Goal: Task Accomplishment & Management: Complete application form

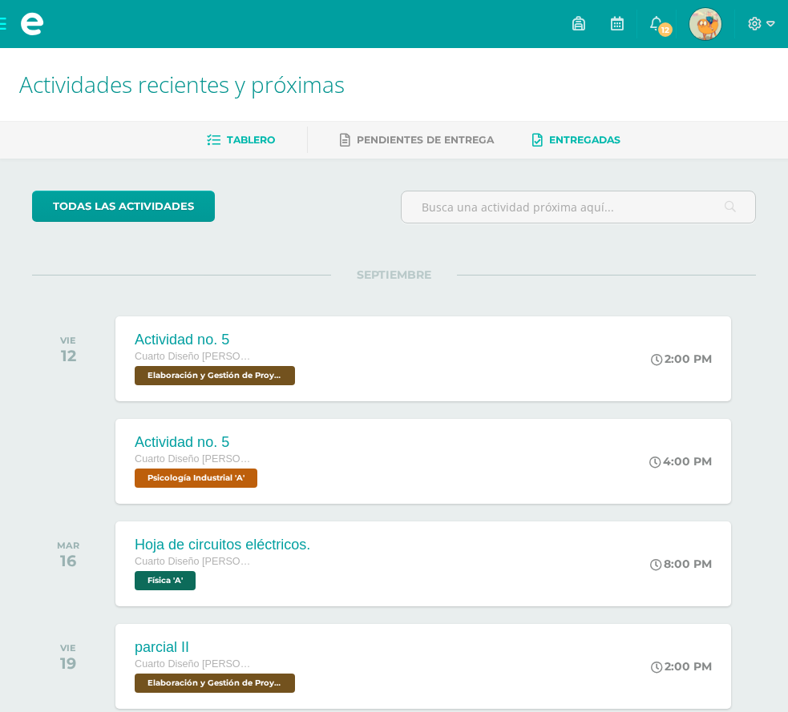
click at [602, 138] on span "Entregadas" at bounding box center [584, 140] width 71 height 12
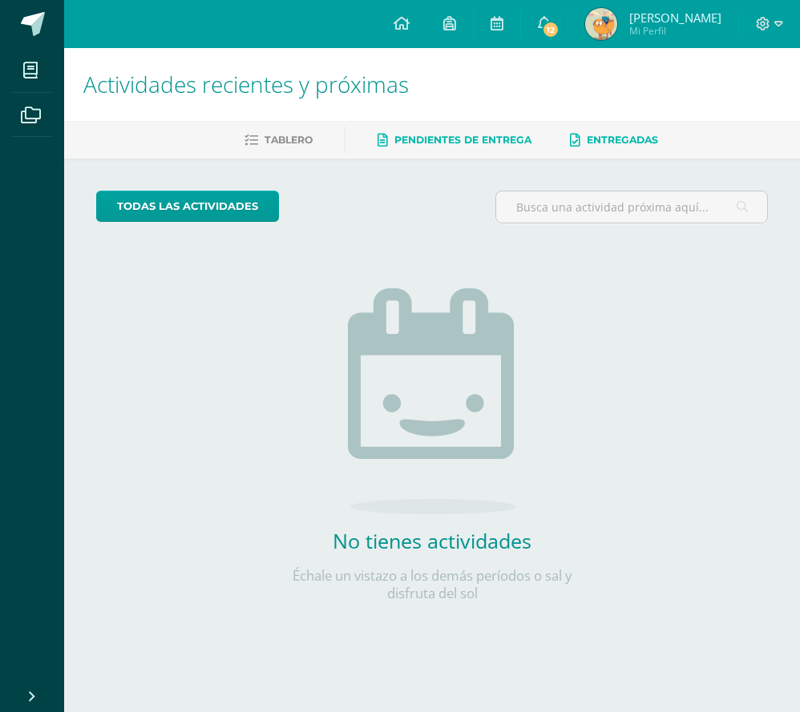
click at [531, 143] on span "Pendientes de entrega" at bounding box center [462, 140] width 137 height 12
click at [32, 23] on span at bounding box center [33, 24] width 24 height 24
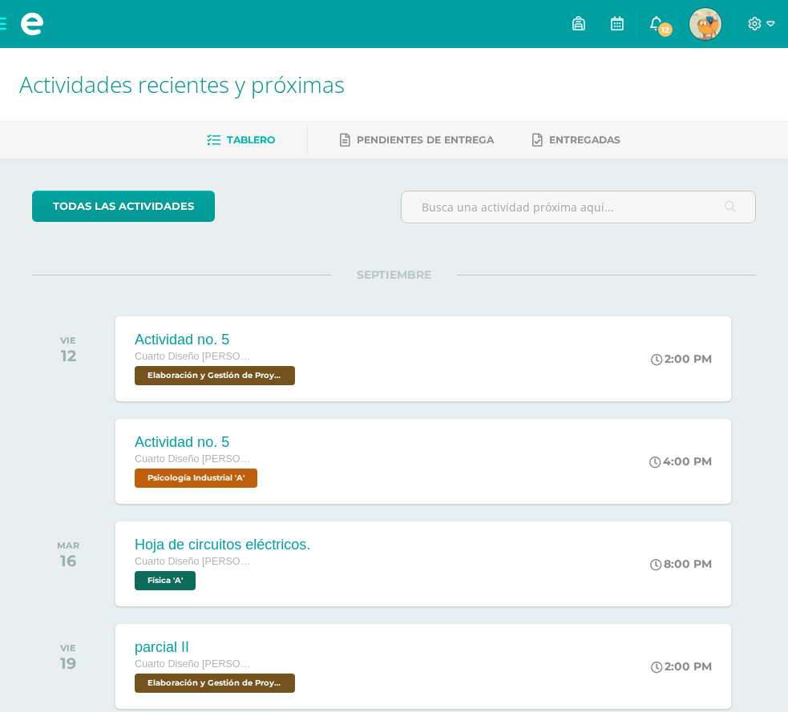
click at [637, 15] on link "12" at bounding box center [656, 24] width 38 height 48
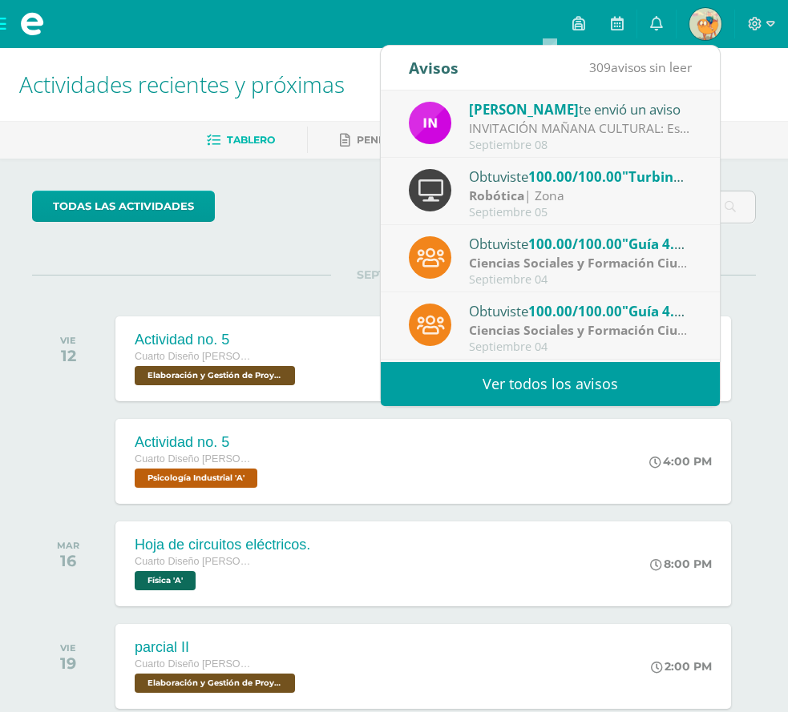
click at [608, 127] on div "INVITACIÓN MAÑANA CULTURAL: Estimado Padre de familia, Adjuntamos información d…" at bounding box center [580, 128] width 223 height 18
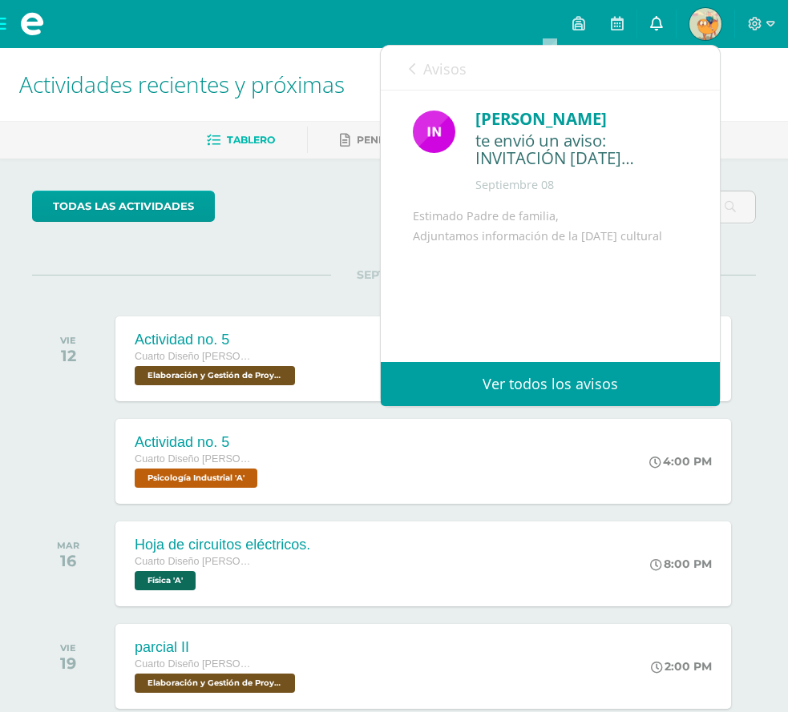
click at [650, 18] on icon at bounding box center [656, 23] width 13 height 14
click at [650, 19] on icon at bounding box center [656, 23] width 13 height 14
click at [650, 20] on icon at bounding box center [656, 23] width 13 height 14
click at [402, 64] on div "Avisos 308 avisos sin leer Avisos" at bounding box center [550, 68] width 339 height 45
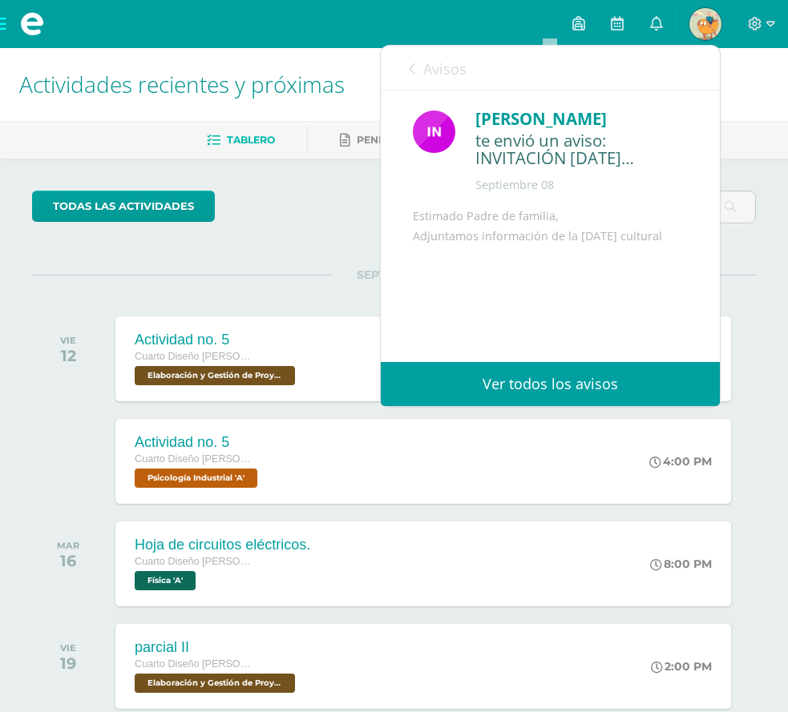
click at [402, 64] on div "Avisos 308 avisos sin leer Avisos" at bounding box center [550, 68] width 339 height 45
click at [413, 68] on icon at bounding box center [412, 68] width 6 height 13
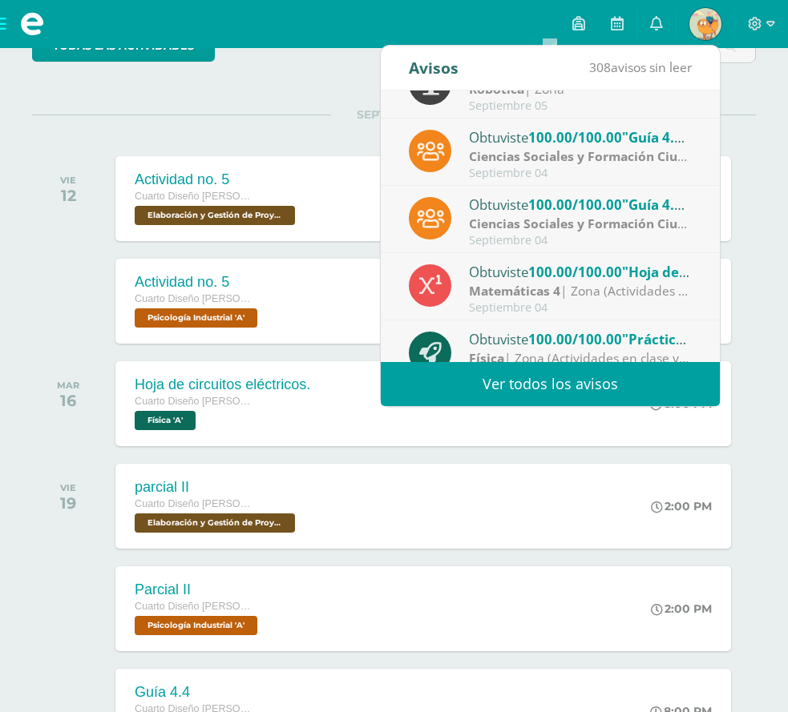
scroll to position [267, 0]
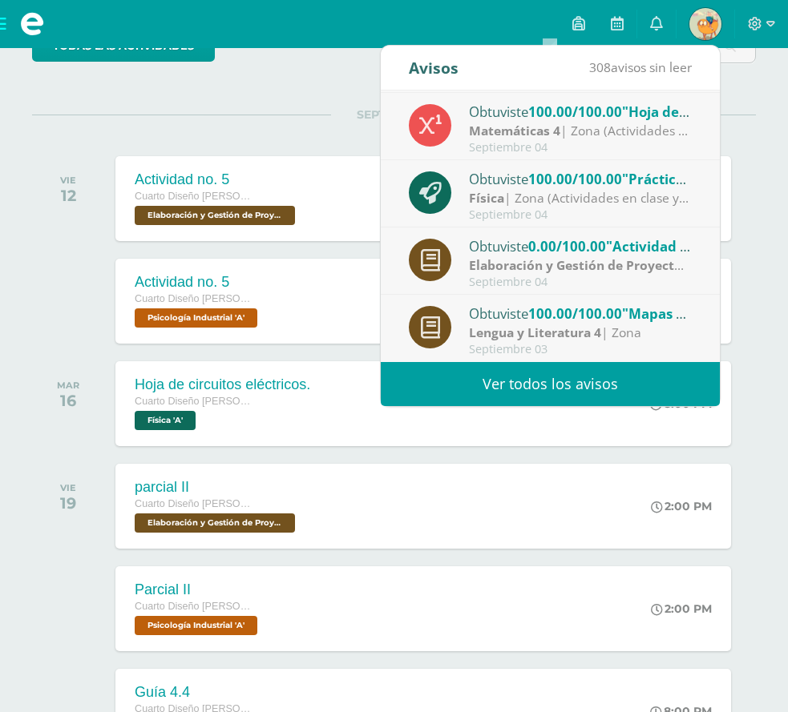
click at [611, 250] on span ""Actividad no. 4"" at bounding box center [662, 246] width 112 height 18
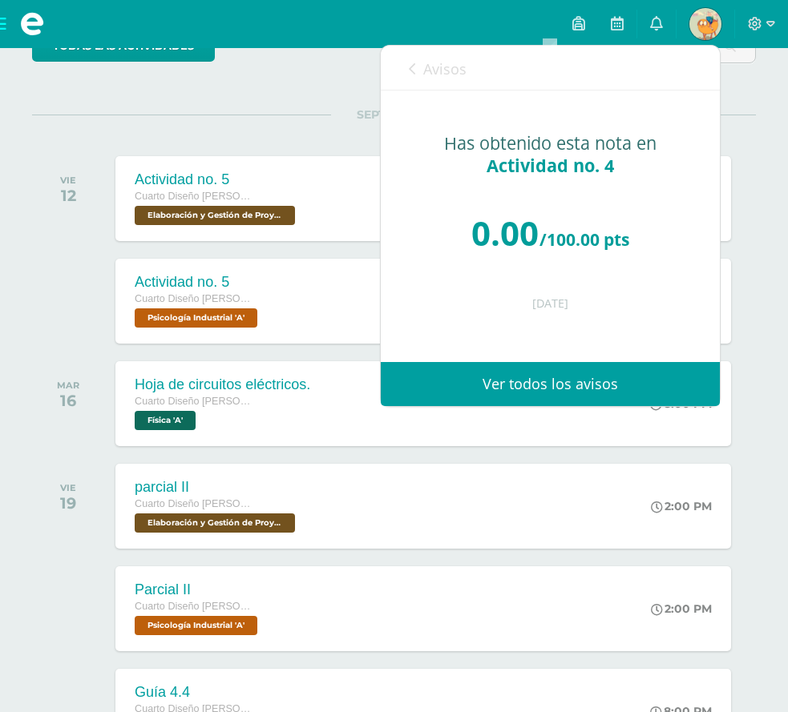
click at [407, 63] on div "Avisos 307 avisos sin leer Avisos" at bounding box center [550, 68] width 339 height 45
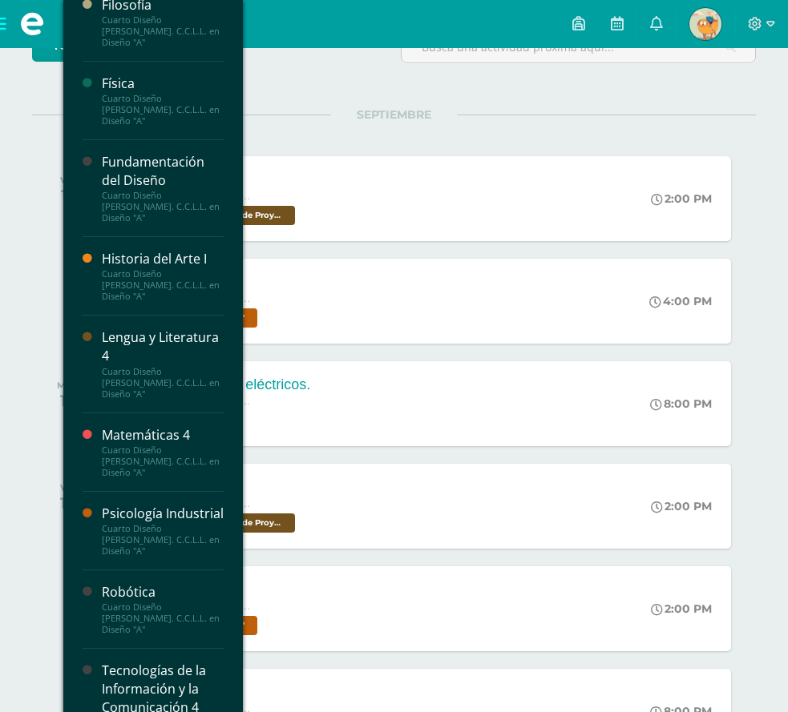
scroll to position [741, 0]
click at [149, 661] on div "Tecnologías de la Información y la Comunicación 4" at bounding box center [163, 688] width 122 height 55
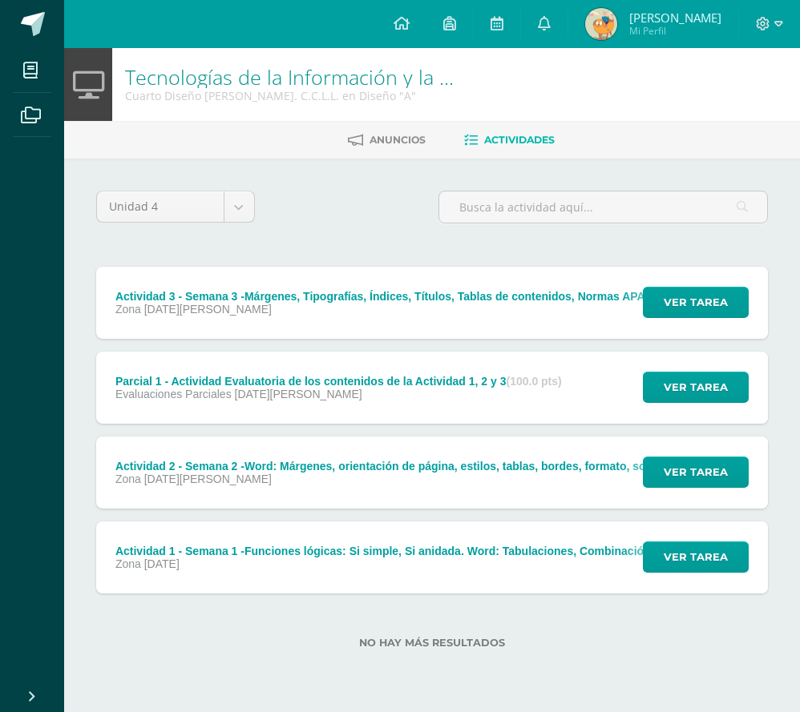
click at [504, 315] on div "Zona [DATE][PERSON_NAME]" at bounding box center [561, 309] width 893 height 13
click at [0, 0] on div "Tecnologías de la Información y la Comunicación 4" at bounding box center [0, 0] width 0 height 0
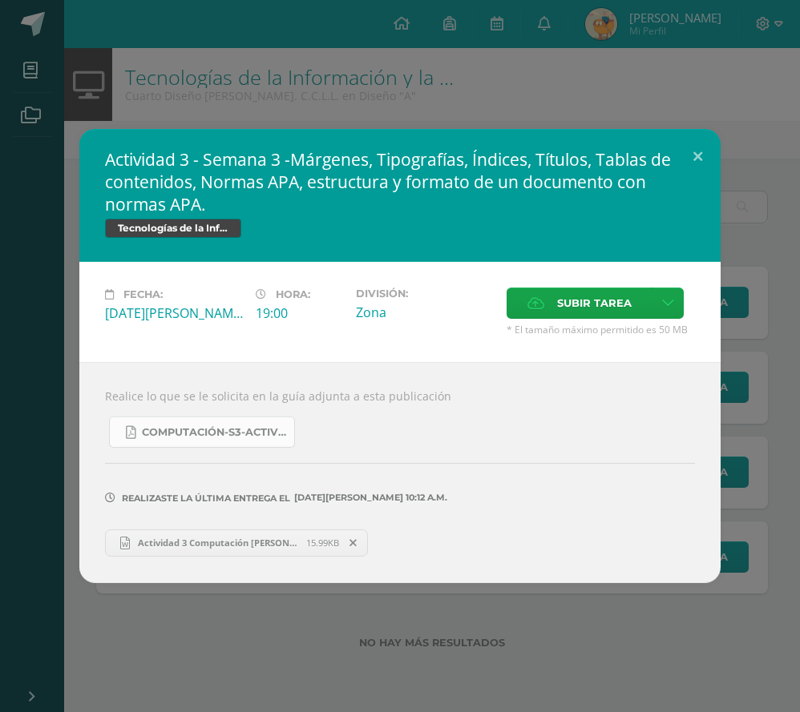
click at [186, 440] on link "COMPUTACIÓN-S3-Actividad 3 -4TO DISEÑO Y FINANZAS- tabulaciones - IV Unidad, [D…" at bounding box center [202, 432] width 186 height 31
click at [219, 538] on span "Actividad 3 Computación Angie Rebeca Sajché Ortiz.docx" at bounding box center [218, 543] width 176 height 12
click at [693, 152] on button at bounding box center [698, 156] width 46 height 54
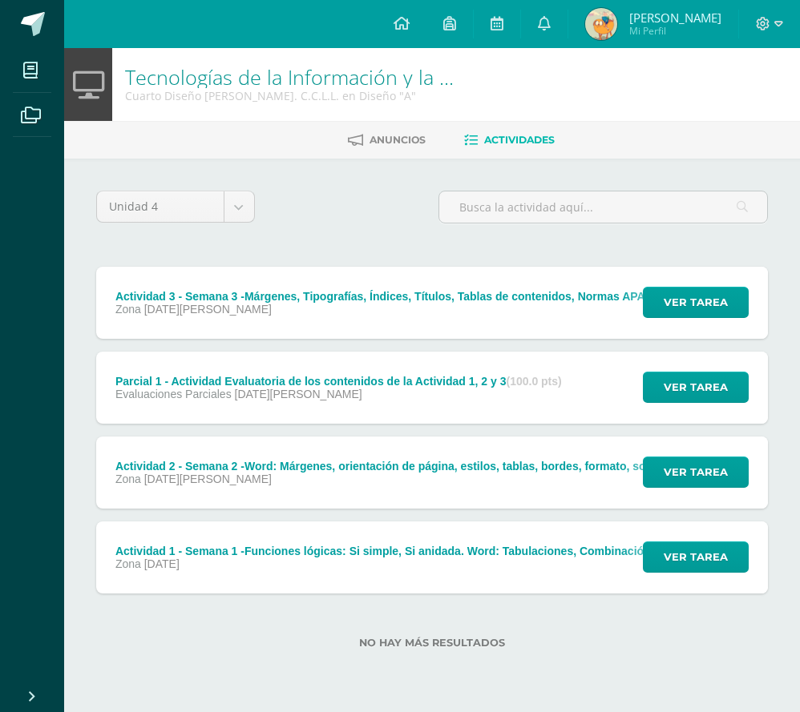
click at [522, 72] on div "Tecnologías de la Información y la Comunicación 4 Cuarto Diseño [PERSON_NAME]. …" at bounding box center [432, 84] width 736 height 73
click at [342, 457] on div "Actividad 2 - Semana 2 -Word: Márgenes, orientación de página, estilos, tablas,…" at bounding box center [498, 473] width 804 height 72
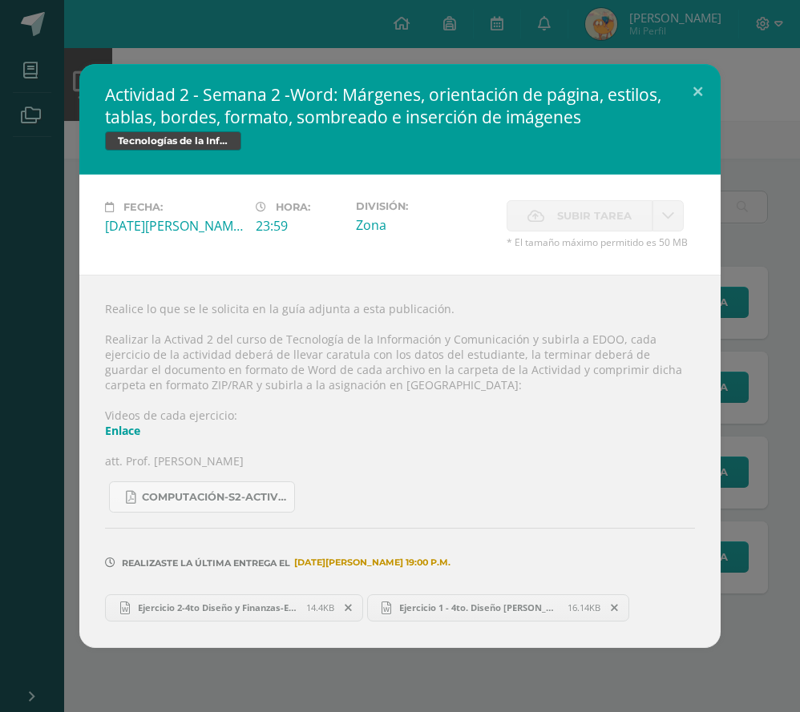
click at [241, 609] on span "Ejercicio 2-4to Diseño y Finanzas-Estudiante, [PERSON_NAME].docx" at bounding box center [218, 608] width 176 height 12
click at [522, 608] on span "Ejercicio 1 - 4to. Diseño [PERSON_NAME].docx" at bounding box center [479, 608] width 176 height 12
drag, startPoint x: 73, startPoint y: 514, endPoint x: 173, endPoint y: 624, distance: 149.2
click at [173, 624] on div "Realice lo que se le solicita en la guía adjunta a esta publicación. Realizar l…" at bounding box center [399, 461] width 641 height 373
click at [450, 584] on div "Realizaste la última entrega el [DATE][PERSON_NAME] 19:00 p.m." at bounding box center [400, 551] width 590 height 77
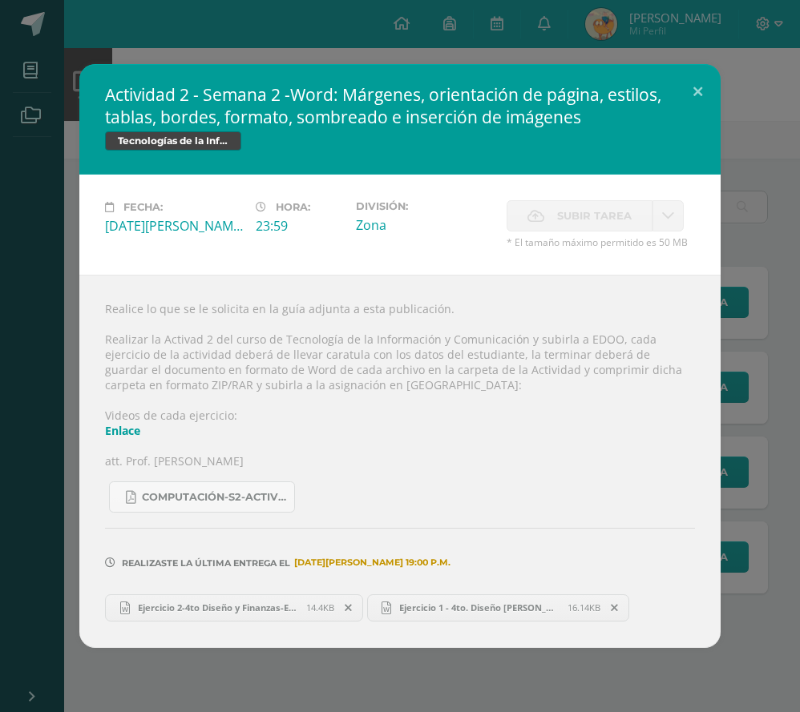
click at [450, 584] on div "Realizaste la última entrega el [DATE][PERSON_NAME] 19:00 p.m." at bounding box center [400, 551] width 590 height 77
click at [709, 90] on button at bounding box center [698, 91] width 46 height 54
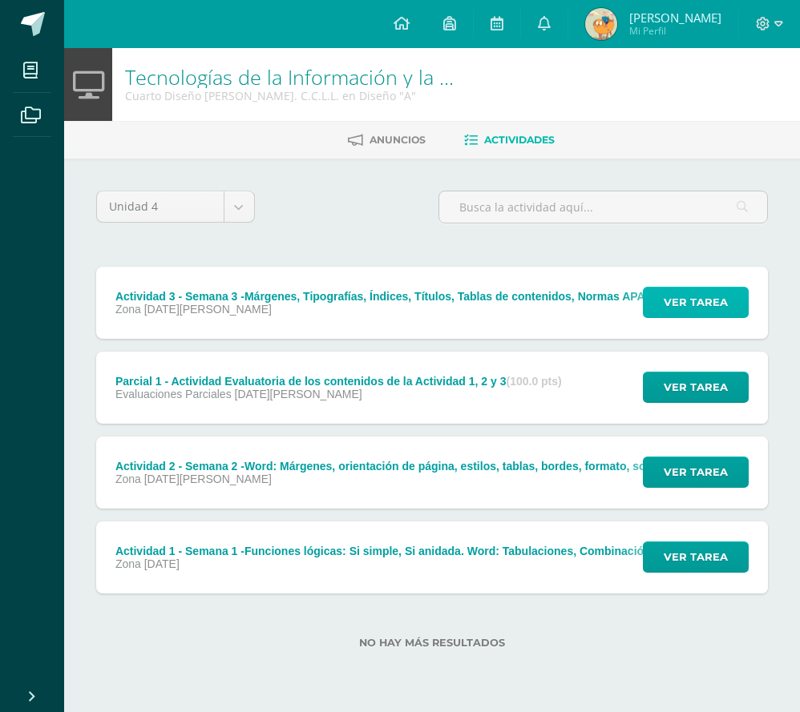
click at [667, 304] on span "Ver tarea" at bounding box center [695, 303] width 64 height 30
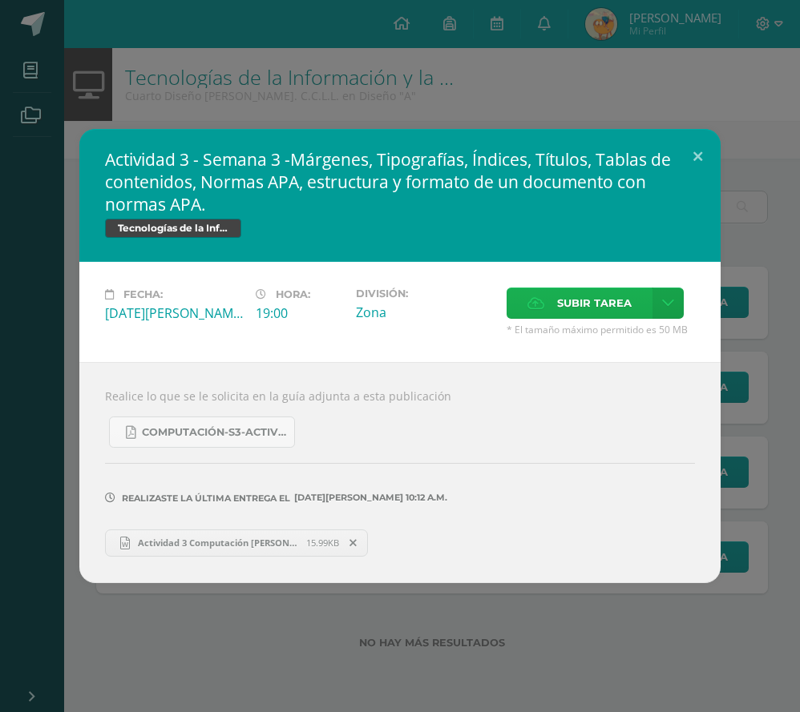
click at [614, 298] on span "Subir tarea" at bounding box center [594, 303] width 75 height 30
click at [0, 0] on input "Subir tarea" at bounding box center [0, 0] width 0 height 0
click at [614, 298] on span "Subir tarea" at bounding box center [594, 303] width 75 height 30
click at [0, 0] on input "Subir tarea" at bounding box center [0, 0] width 0 height 0
click at [697, 157] on button at bounding box center [698, 156] width 46 height 54
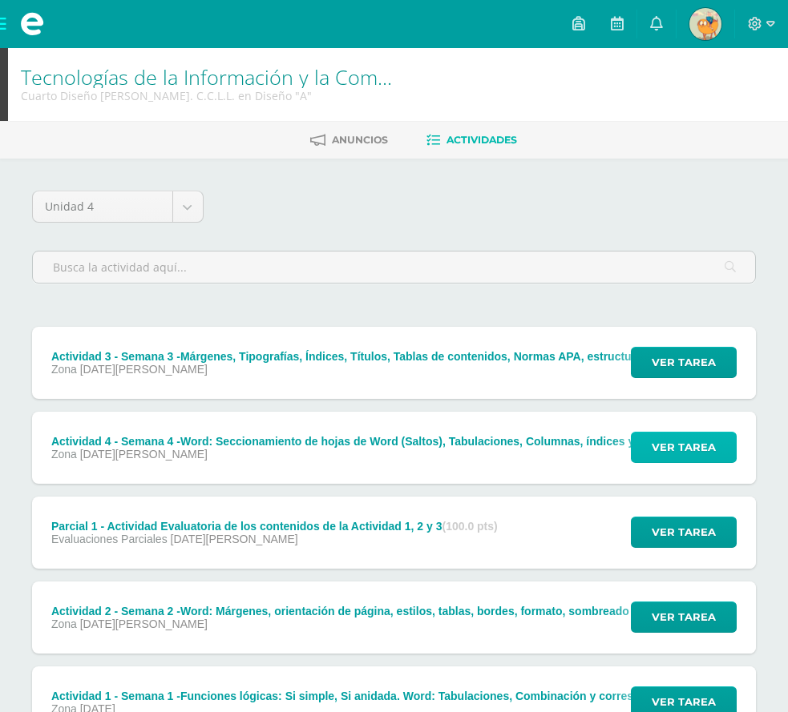
click at [668, 433] on span "Ver tarea" at bounding box center [683, 448] width 64 height 30
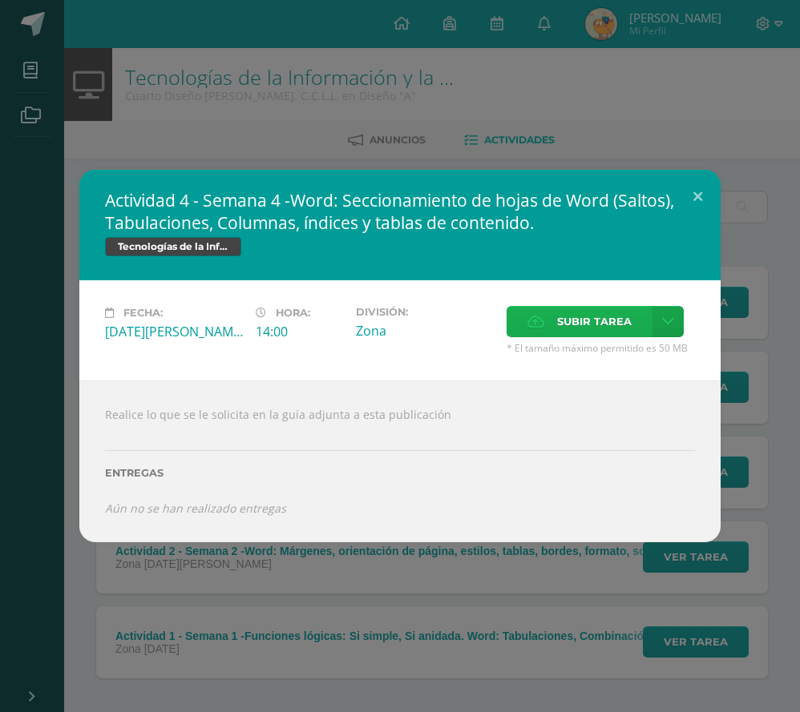
click at [584, 320] on span "Subir tarea" at bounding box center [594, 322] width 75 height 30
click at [0, 0] on input "Subir tarea" at bounding box center [0, 0] width 0 height 0
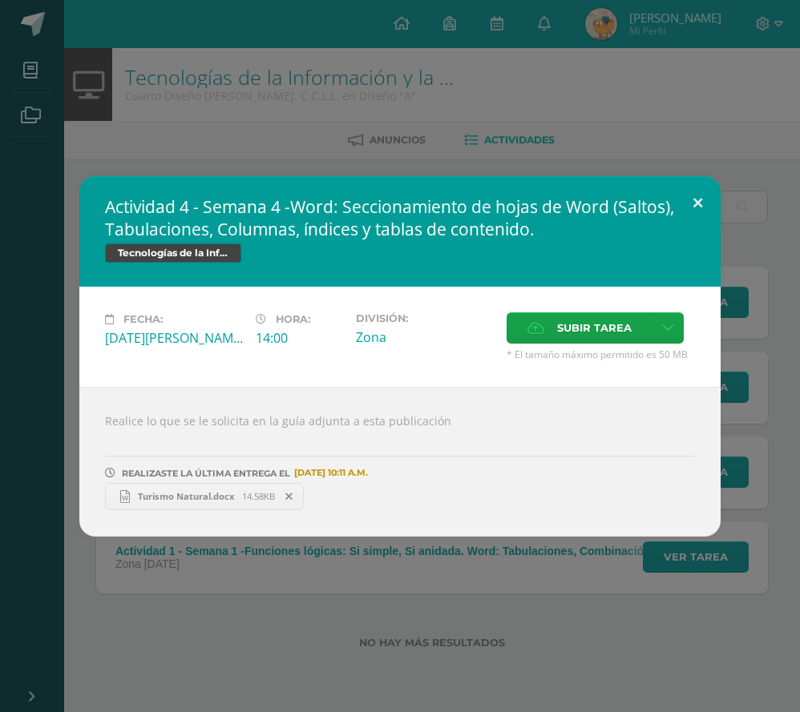
click at [696, 188] on button at bounding box center [698, 203] width 46 height 54
